Goal: Check status: Check status

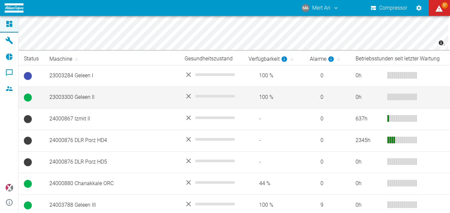
scroll to position [99, 0]
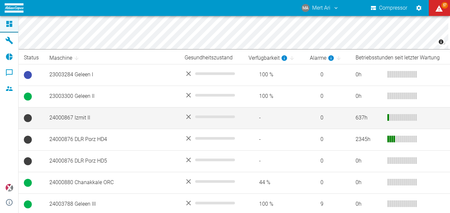
click at [131, 114] on td "24000867 Izmit II" at bounding box center [111, 118] width 135 height 22
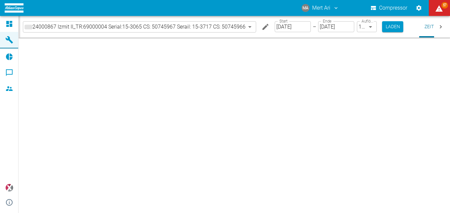
type input "2min"
